Goal: Transaction & Acquisition: Purchase product/service

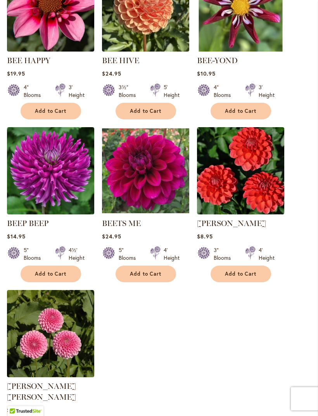
scroll to position [778, 0]
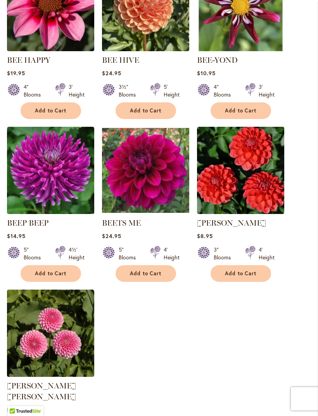
click at [36, 277] on span "Add to Cart" at bounding box center [51, 274] width 32 height 7
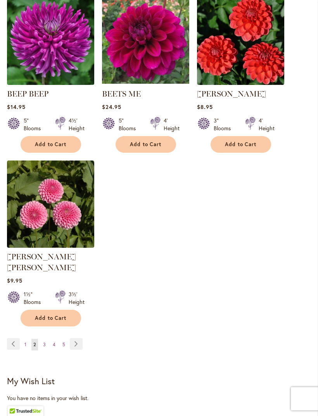
scroll to position [915, 0]
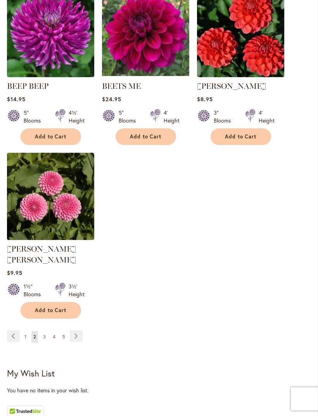
click at [74, 334] on link "Page Next" at bounding box center [76, 336] width 13 height 12
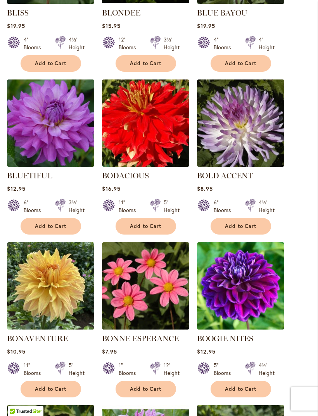
scroll to position [499, 0]
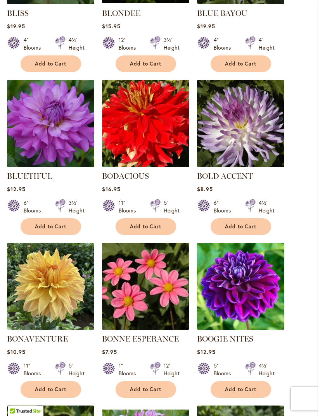
click at [40, 230] on span "Add to Cart" at bounding box center [51, 227] width 32 height 7
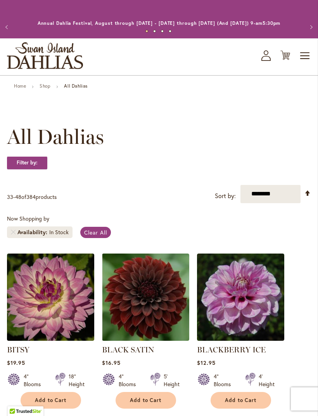
scroll to position [499, 0]
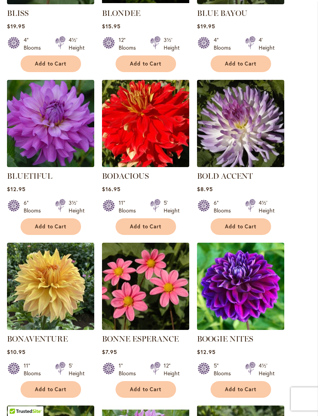
click at [230, 230] on span "Add to Cart" at bounding box center [241, 226] width 32 height 7
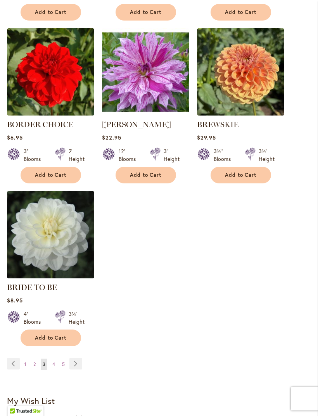
scroll to position [876, 0]
click at [76, 369] on link "Page Next" at bounding box center [75, 364] width 13 height 12
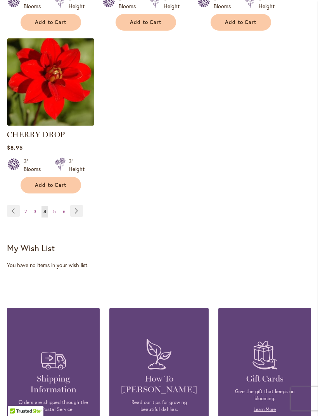
scroll to position [1040, 0]
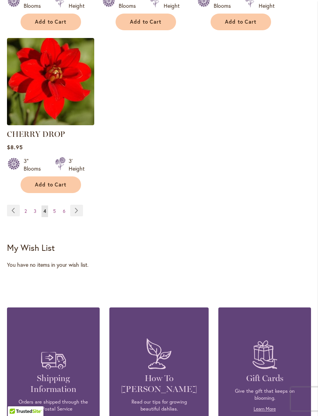
click at [76, 216] on link "Page Next" at bounding box center [76, 211] width 13 height 12
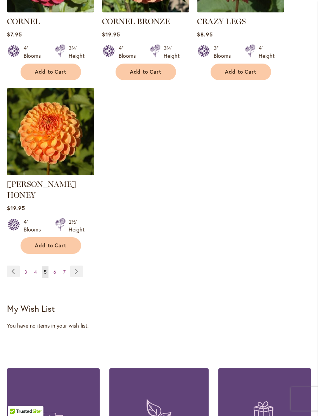
scroll to position [1015, 0]
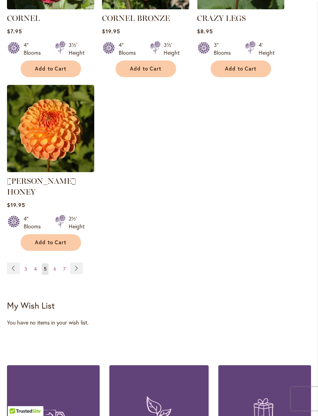
click at [73, 263] on link "Page Next" at bounding box center [76, 269] width 13 height 12
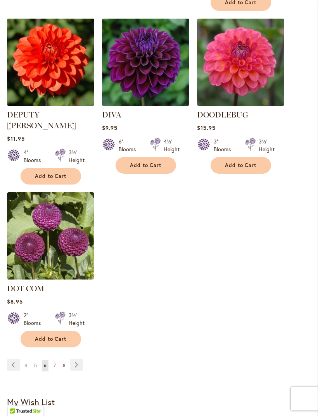
scroll to position [908, 0]
click at [73, 359] on link "Page Next" at bounding box center [76, 365] width 13 height 12
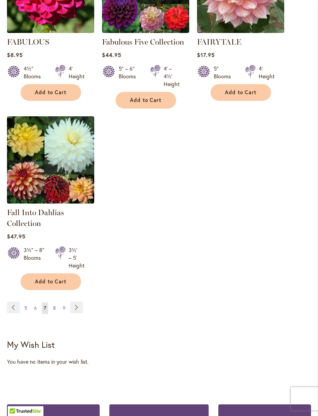
scroll to position [971, 0]
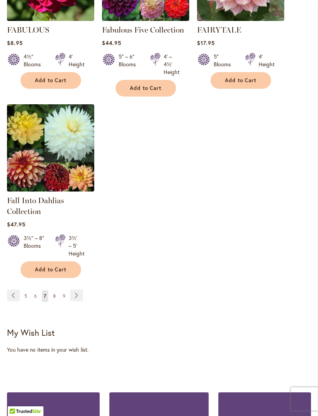
click at [71, 301] on link "Page Next" at bounding box center [76, 296] width 13 height 12
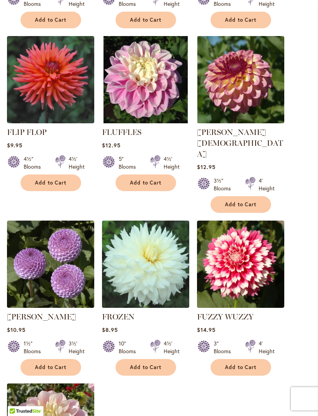
scroll to position [717, 0]
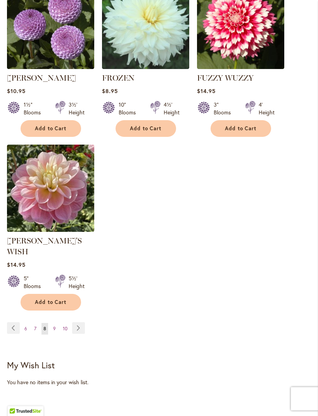
click at [76, 322] on link "Page Next" at bounding box center [78, 328] width 13 height 12
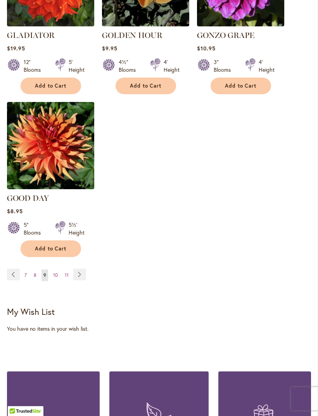
scroll to position [1005, 0]
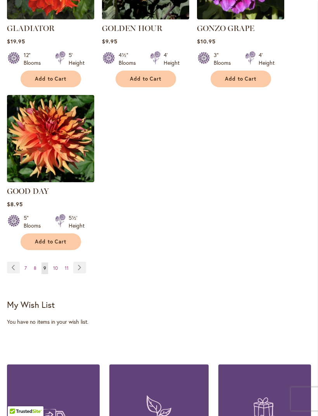
click at [76, 262] on link "Page Next" at bounding box center [79, 268] width 13 height 12
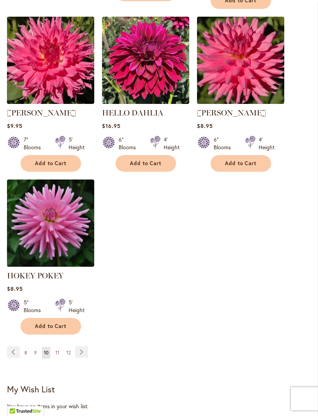
scroll to position [917, 0]
click at [81, 358] on link "Page Next" at bounding box center [81, 352] width 13 height 12
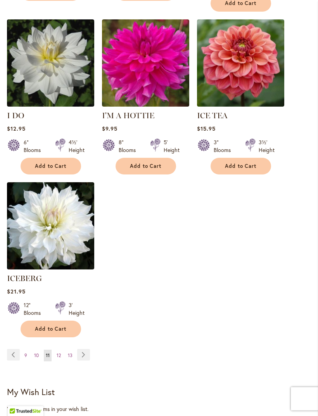
scroll to position [907, 0]
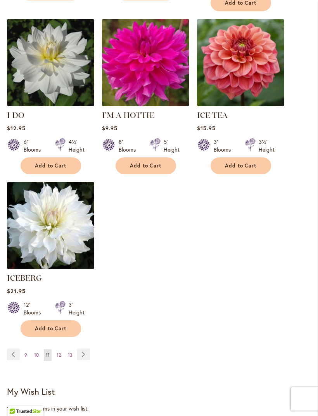
click at [81, 351] on link "Page Next" at bounding box center [83, 354] width 13 height 12
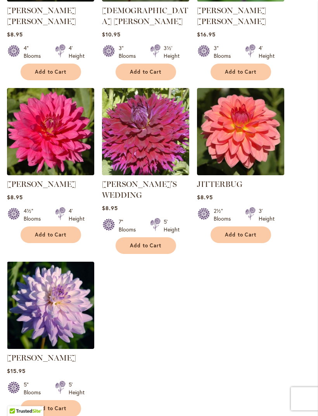
scroll to position [836, 0]
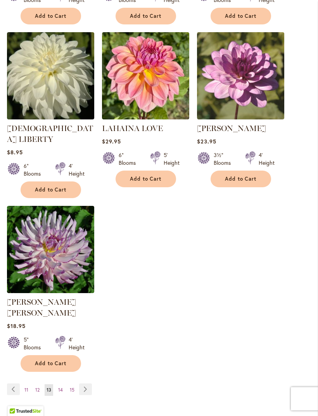
scroll to position [872, 0]
click at [81, 383] on link "Page Next" at bounding box center [85, 389] width 13 height 12
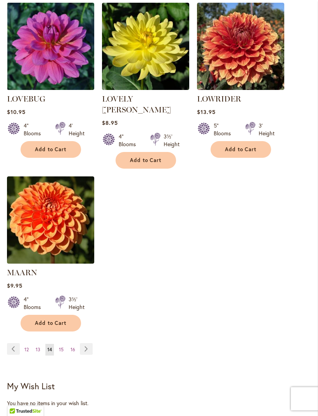
scroll to position [913, 0]
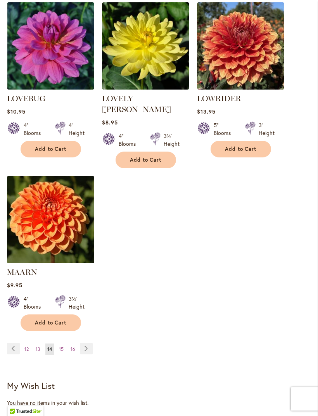
click at [82, 343] on link "Page Next" at bounding box center [86, 349] width 13 height 12
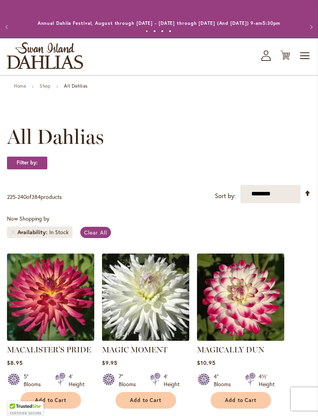
click at [21, 288] on img at bounding box center [50, 296] width 87 height 87
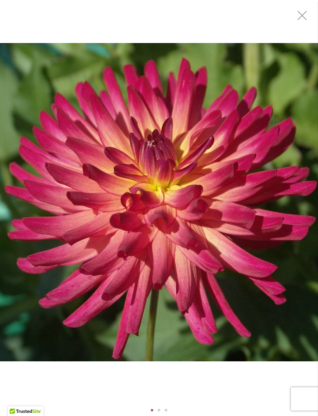
click at [22, 38] on div "MACALISTER'S PRIDE" at bounding box center [159, 202] width 318 height 404
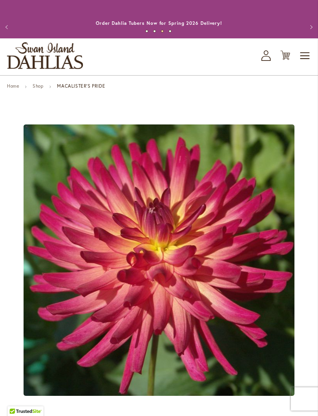
scroll to position [87, 0]
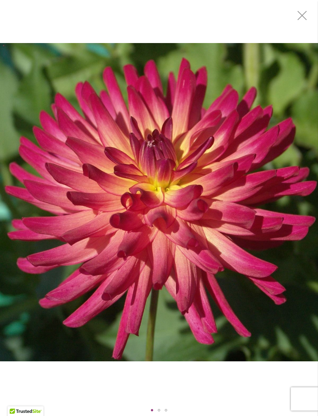
scroll to position [0, 0]
click at [109, 116] on img "MACALISTER'S PRIDE" at bounding box center [159, 202] width 318 height 318
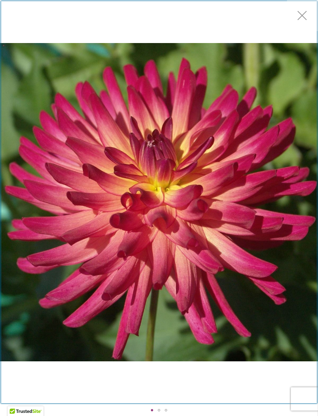
scroll to position [87, 0]
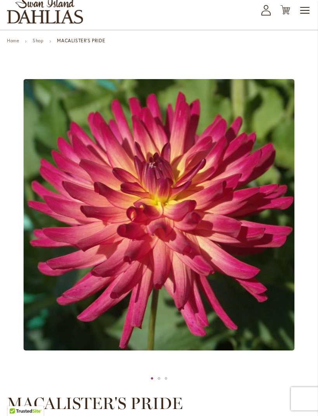
scroll to position [0, 0]
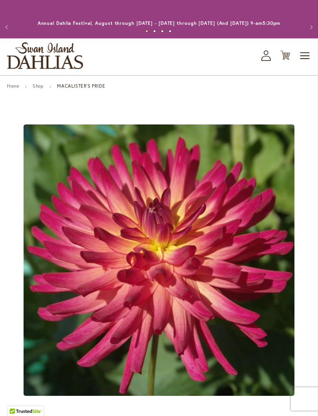
click at [37, 89] on link "Shop" at bounding box center [38, 86] width 11 height 6
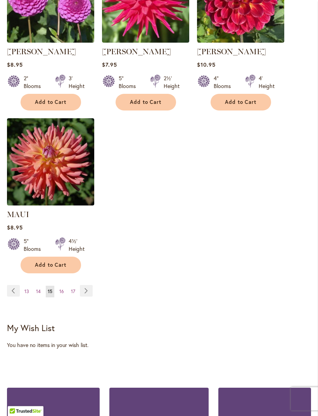
scroll to position [960, 0]
click at [81, 297] on link "Page Next" at bounding box center [86, 291] width 13 height 12
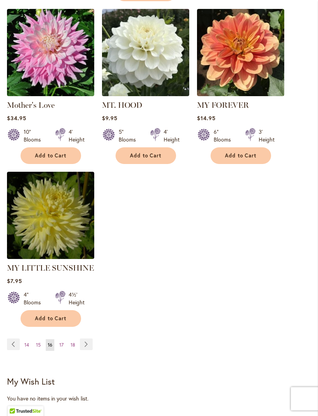
scroll to position [917, 0]
click at [83, 338] on link "Page Next" at bounding box center [86, 344] width 13 height 12
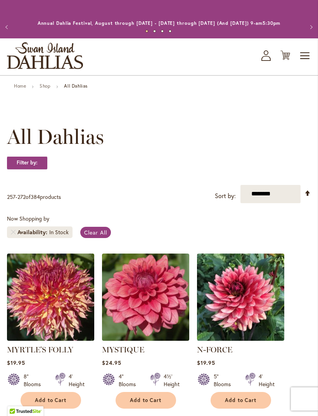
click at [53, 403] on button "Add to Cart" at bounding box center [51, 400] width 60 height 17
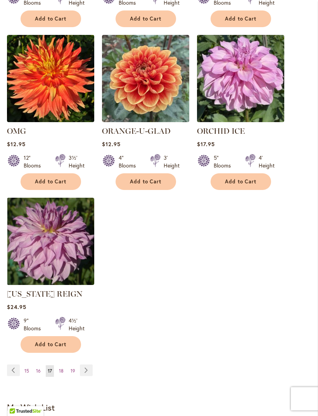
scroll to position [871, 0]
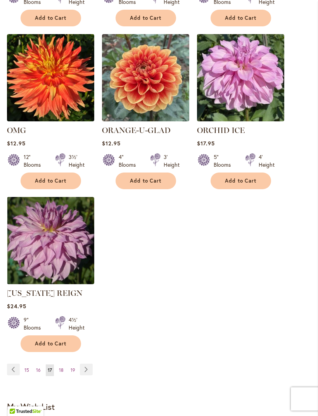
click at [86, 375] on link "Page Next" at bounding box center [86, 370] width 13 height 12
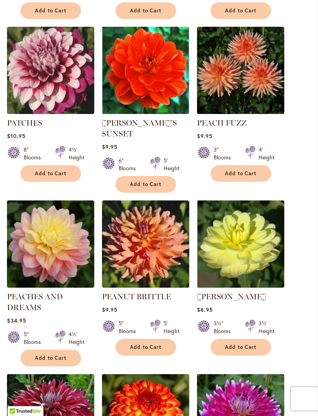
scroll to position [552, 0]
click at [40, 177] on span "Add to Cart" at bounding box center [51, 173] width 32 height 7
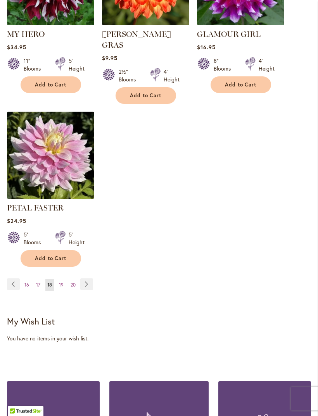
scroll to position [1009, 0]
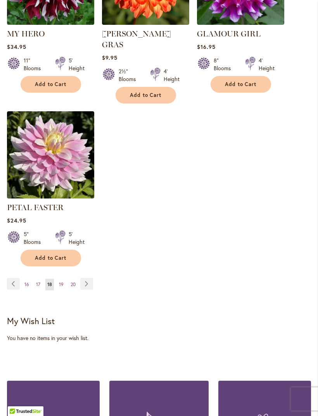
click at [84, 279] on link "Page Next" at bounding box center [86, 284] width 13 height 12
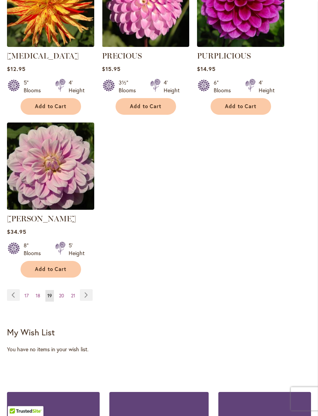
scroll to position [967, 0]
click at [84, 293] on link "Page Next" at bounding box center [86, 295] width 13 height 12
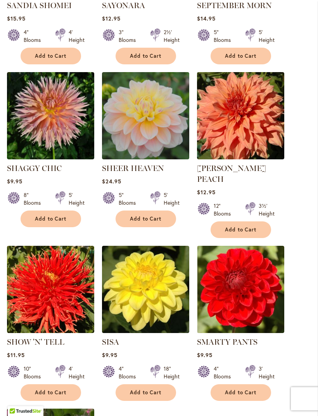
scroll to position [670, 0]
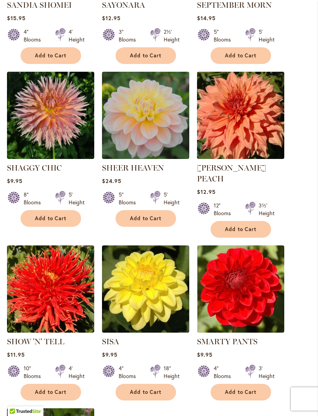
click at [36, 389] on span "Add to Cart" at bounding box center [51, 392] width 32 height 7
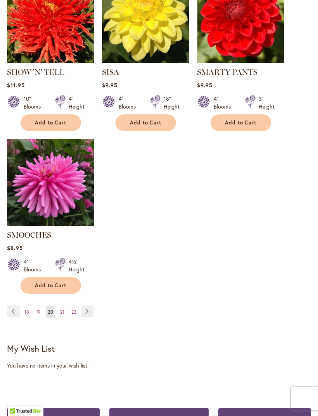
scroll to position [960, 0]
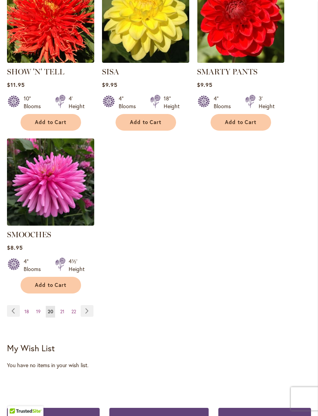
click at [85, 309] on link "Page Next" at bounding box center [87, 311] width 13 height 12
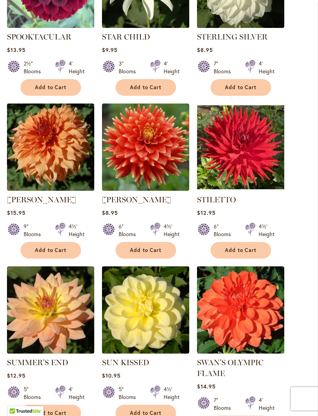
scroll to position [639, 0]
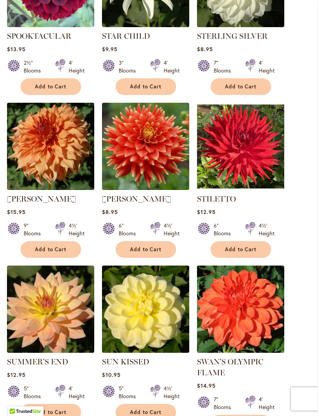
click at [40, 258] on button "Add to Cart" at bounding box center [51, 249] width 60 height 17
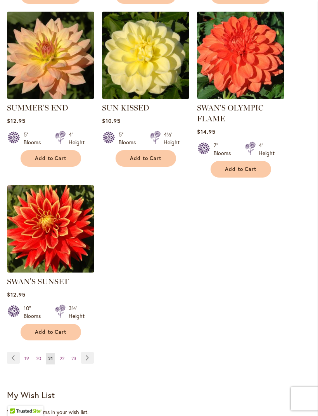
scroll to position [914, 0]
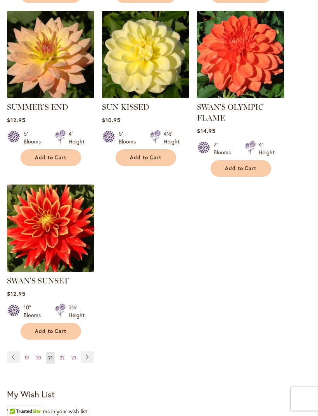
click at [88, 363] on link "Page Next" at bounding box center [87, 357] width 13 height 12
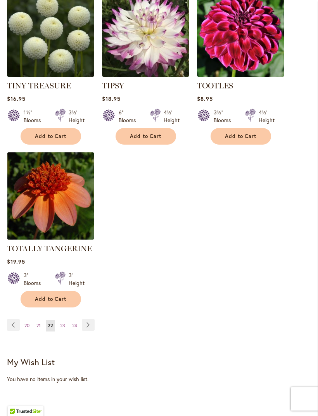
scroll to position [916, 0]
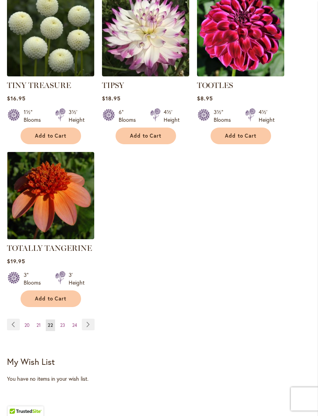
click at [84, 330] on link "Page Next" at bounding box center [88, 325] width 13 height 12
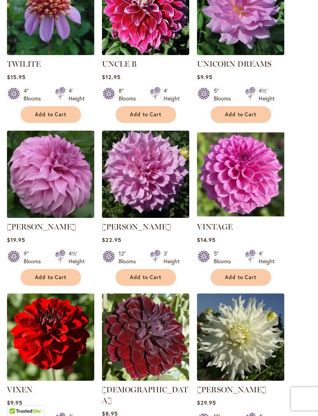
scroll to position [449, 0]
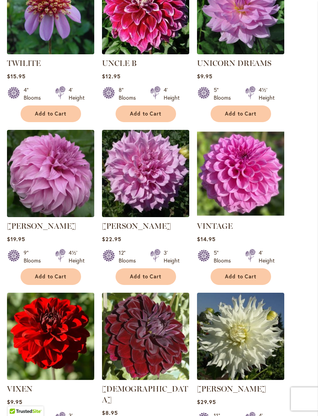
click at [36, 280] on span "Add to Cart" at bounding box center [51, 276] width 32 height 7
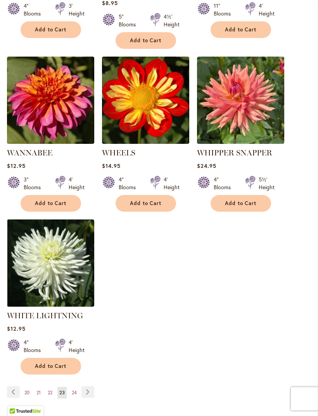
scroll to position [880, 0]
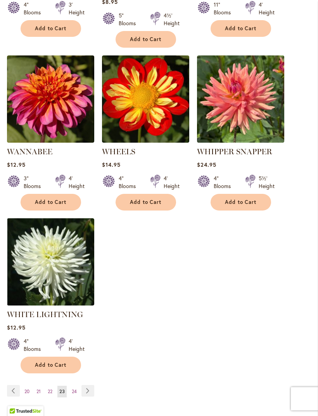
click at [86, 388] on link "Page Next" at bounding box center [87, 391] width 13 height 12
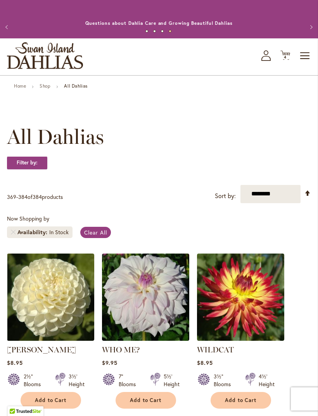
click at [277, 62] on div "Toggle Nav Shop All Shop Dahlia Tubers Collections Fresh Cut Dahlias Gardening …" at bounding box center [159, 56] width 318 height 37
click at [286, 60] on icon "Cart .cls-1 { fill: #231f20; }" at bounding box center [285, 55] width 10 height 10
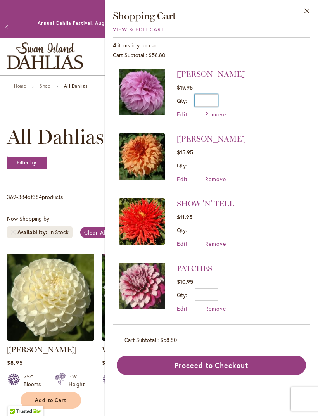
click at [206, 100] on input "*" at bounding box center [206, 100] width 23 height 12
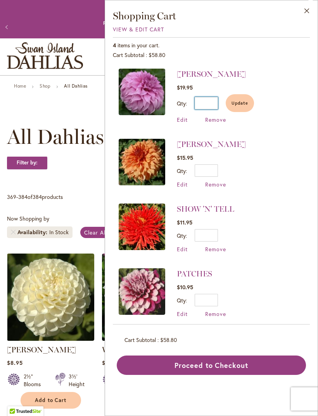
type input "**"
click at [206, 171] on input "*" at bounding box center [206, 170] width 23 height 12
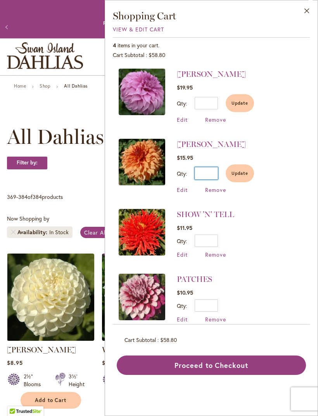
type input "**"
click at [204, 240] on input "*" at bounding box center [206, 240] width 23 height 12
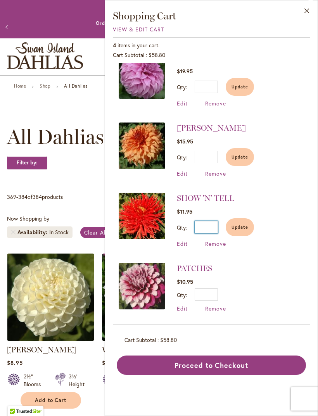
scroll to position [16, 0]
type input "**"
click at [213, 88] on input "**" at bounding box center [206, 87] width 23 height 12
click at [236, 90] on span "Update" at bounding box center [239, 86] width 17 height 5
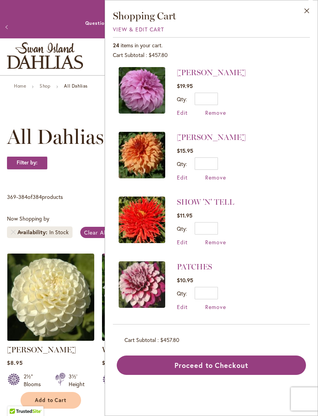
scroll to position [0, 0]
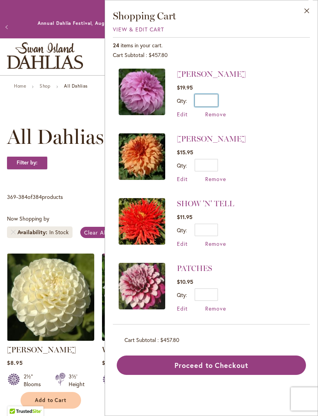
click at [205, 103] on input "**" at bounding box center [206, 100] width 23 height 12
click at [207, 101] on input "**" at bounding box center [206, 100] width 23 height 12
click at [208, 102] on input "**" at bounding box center [206, 100] width 23 height 12
click at [180, 101] on label "Qty" at bounding box center [182, 100] width 10 height 7
click at [195, 101] on input "**" at bounding box center [206, 100] width 23 height 12
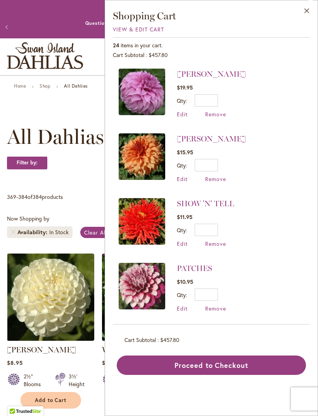
click at [181, 114] on span "Edit" at bounding box center [182, 113] width 11 height 7
click at [209, 102] on input "**" at bounding box center [206, 100] width 23 height 12
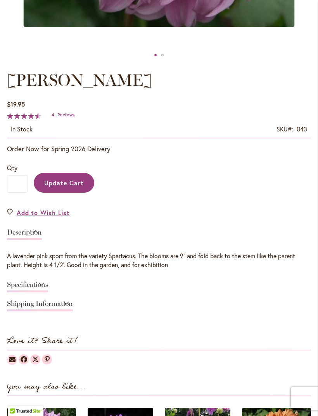
scroll to position [369, 0]
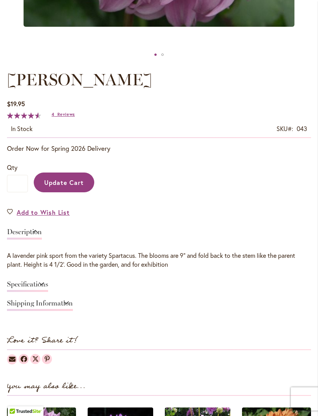
click at [48, 186] on span "Update Cart" at bounding box center [64, 182] width 40 height 8
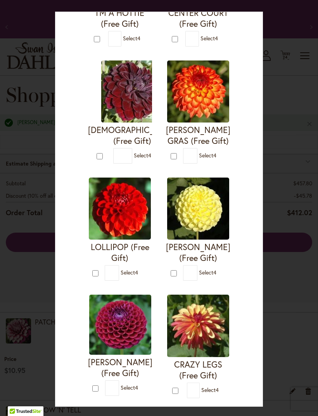
scroll to position [132, 0]
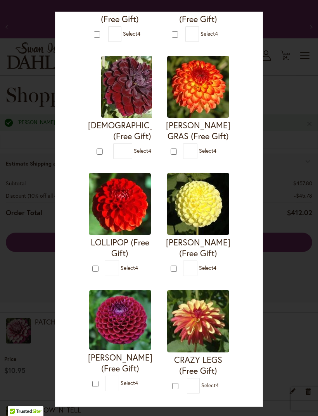
type input "*"
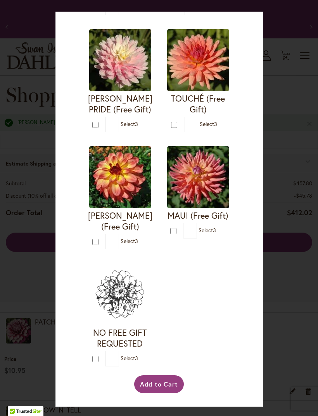
scroll to position [952, 0]
type input "*"
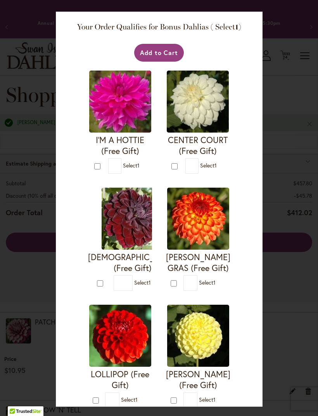
scroll to position [0, 0]
type input "*"
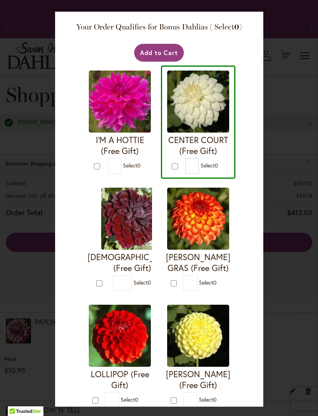
click at [155, 58] on button "Add to Cart" at bounding box center [159, 53] width 50 height 18
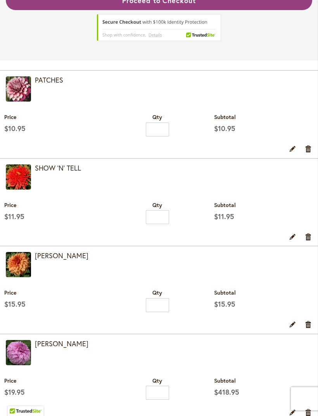
scroll to position [284, 0]
click at [157, 136] on input "*" at bounding box center [157, 129] width 23 height 14
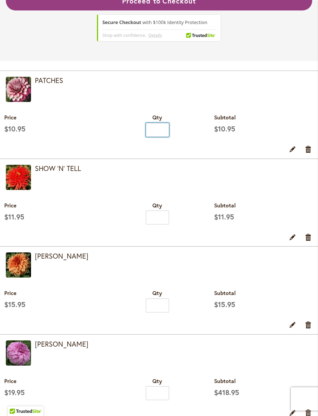
click at [161, 137] on input "**" at bounding box center [157, 130] width 23 height 14
type input "*"
click at [164, 224] on input "*" at bounding box center [157, 217] width 23 height 14
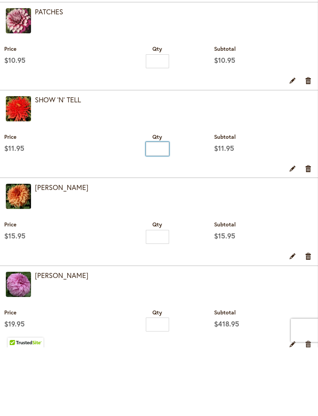
type input "*"
click at [161, 298] on input "*" at bounding box center [157, 305] width 23 height 14
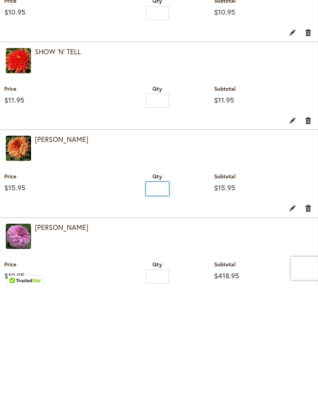
scroll to position [271, 0]
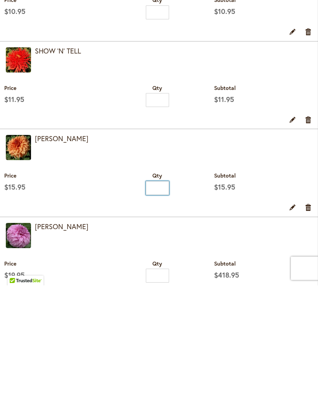
type input "*"
click at [162, 399] on input "**" at bounding box center [157, 406] width 23 height 14
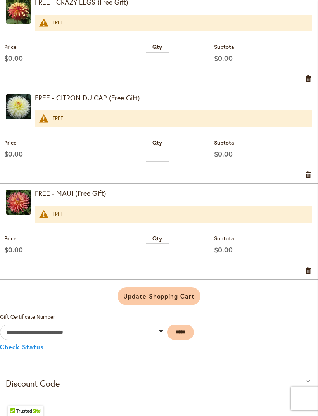
scroll to position [809, 0]
type input "*"
click at [142, 300] on span "Update Shopping Cart" at bounding box center [158, 296] width 71 height 8
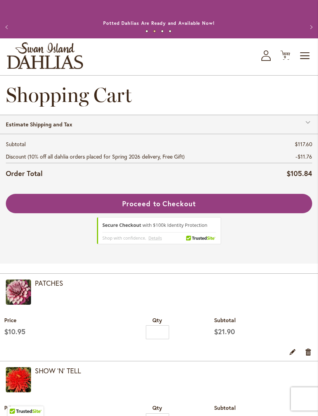
click at [49, 213] on button "Proceed to Checkout" at bounding box center [159, 203] width 306 height 19
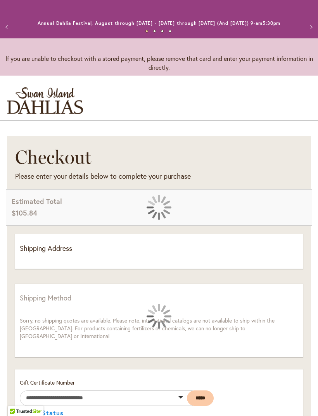
select select "**"
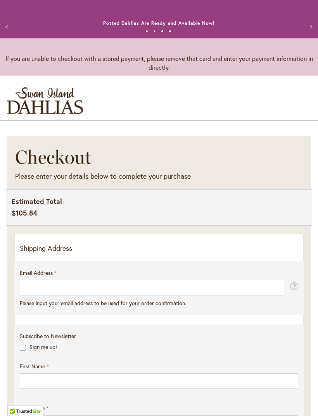
click at [54, 253] on p "Shipping Address" at bounding box center [159, 248] width 278 height 10
click at [40, 253] on p "Shipping Address" at bounding box center [159, 248] width 278 height 10
click at [34, 253] on p "Shipping Address" at bounding box center [159, 248] width 278 height 10
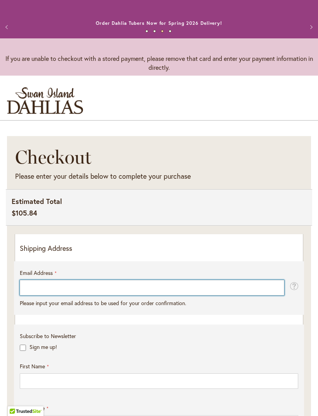
click at [28, 295] on input "Email Address" at bounding box center [152, 288] width 264 height 16
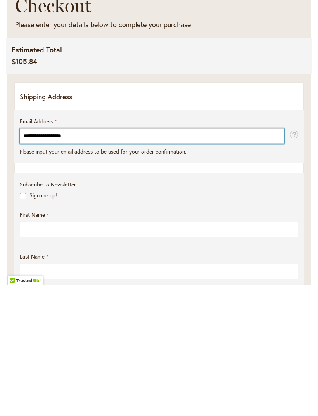
type input "**********"
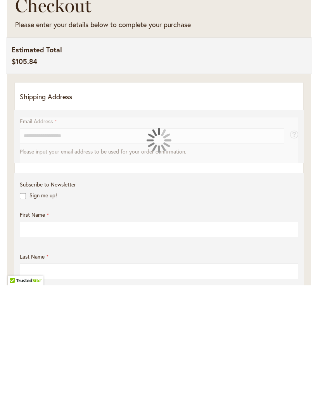
scroll to position [152, 0]
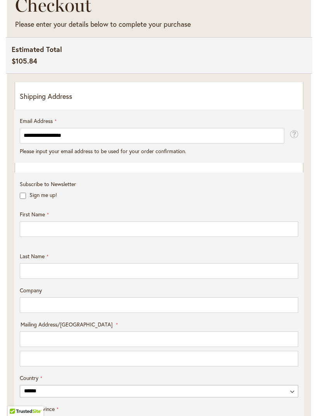
click at [18, 202] on div "Subscribe to Newsletter Sign me up!" at bounding box center [159, 191] width 284 height 22
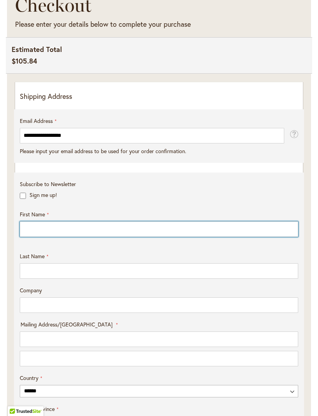
click at [26, 236] on input "First Name" at bounding box center [159, 229] width 278 height 16
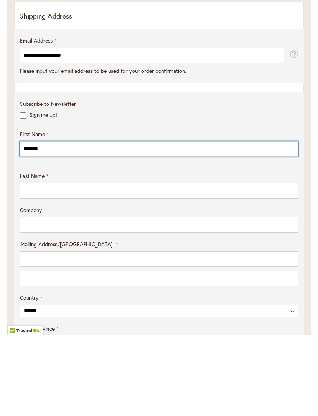
type input "*******"
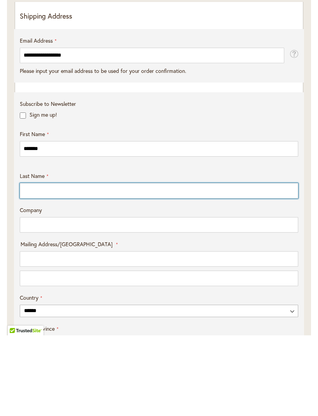
click at [22, 264] on input "Last Name" at bounding box center [159, 272] width 278 height 16
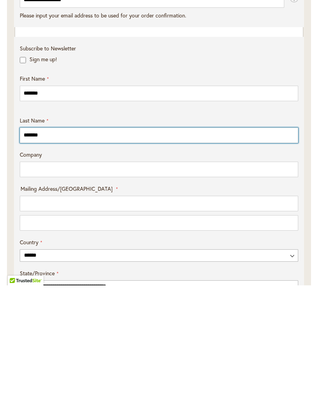
scroll to position [160, 0]
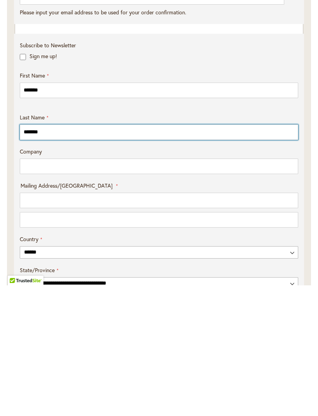
type input "*******"
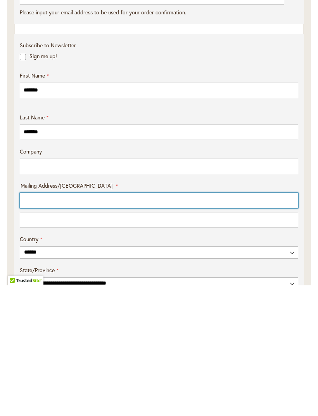
click at [25, 323] on input "Mailing Address/PO BOX: Line 1" at bounding box center [159, 331] width 278 height 16
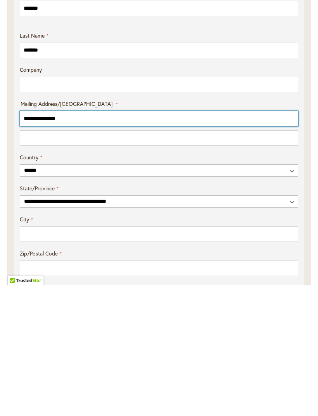
scroll to position [242, 0]
type input "**********"
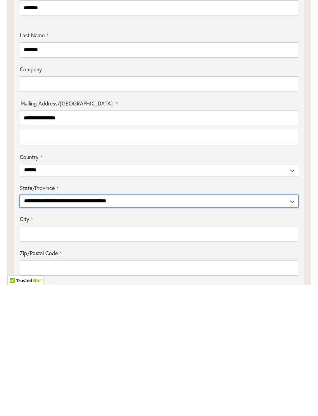
click at [27, 326] on select "**********" at bounding box center [159, 332] width 278 height 12
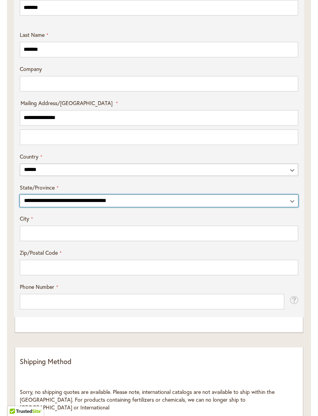
select select "**"
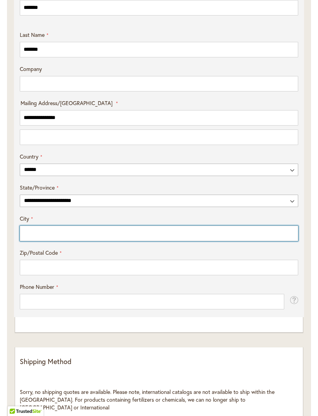
click at [29, 240] on input "City" at bounding box center [159, 234] width 278 height 16
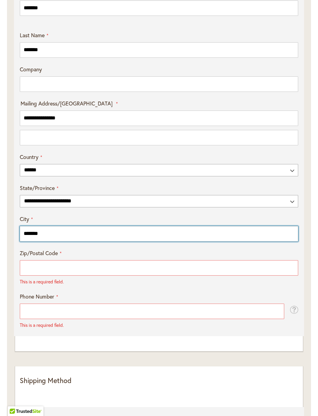
type input "*******"
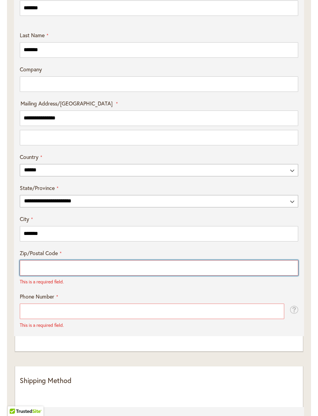
click at [28, 274] on input "Zip/Postal Code" at bounding box center [159, 268] width 278 height 16
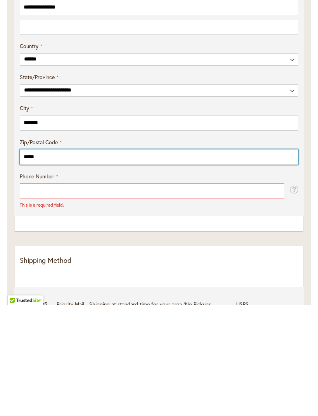
type input "*****"
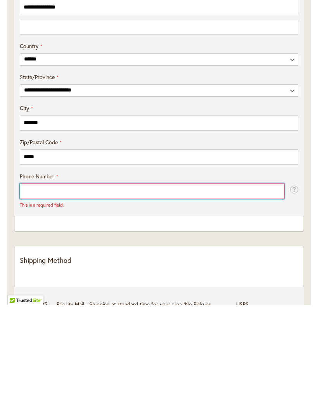
click at [24, 294] on input "Phone Number" at bounding box center [152, 302] width 264 height 16
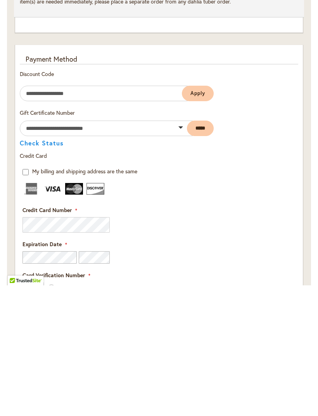
scroll to position [764, 0]
type input "**********"
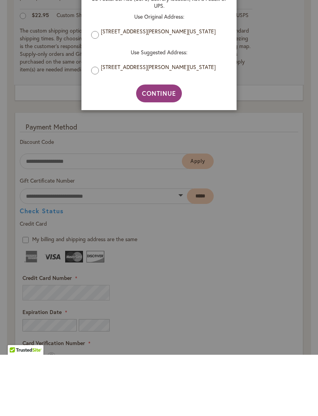
click at [129, 151] on aside "Address Validation Close Please review your address and make any necessary chan…" at bounding box center [159, 208] width 318 height 416
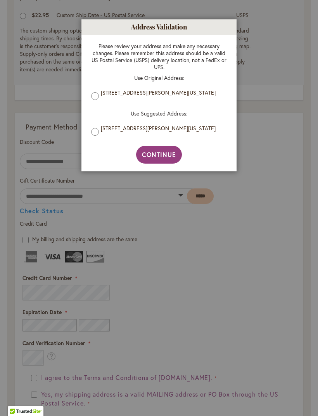
click at [150, 155] on span "Continue" at bounding box center [159, 154] width 34 height 8
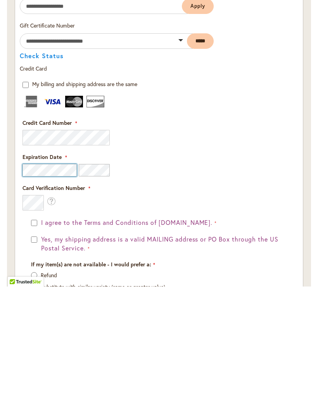
scroll to position [981, 0]
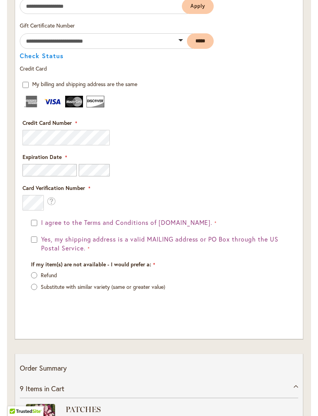
click at [27, 244] on div "I agree to the Terms and Conditions of dahlias.com. Yes, my shipping address is…" at bounding box center [158, 266] width 273 height 96
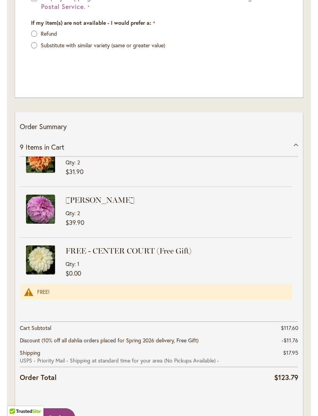
scroll to position [1263, 0]
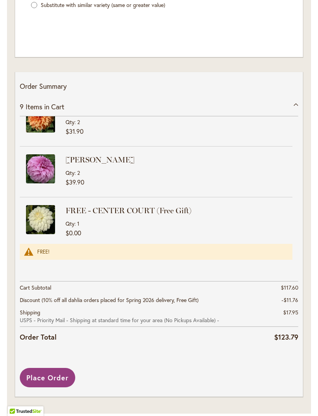
click at [39, 381] on span "Place Order" at bounding box center [47, 377] width 42 height 9
